Goal: Communication & Community: Answer question/provide support

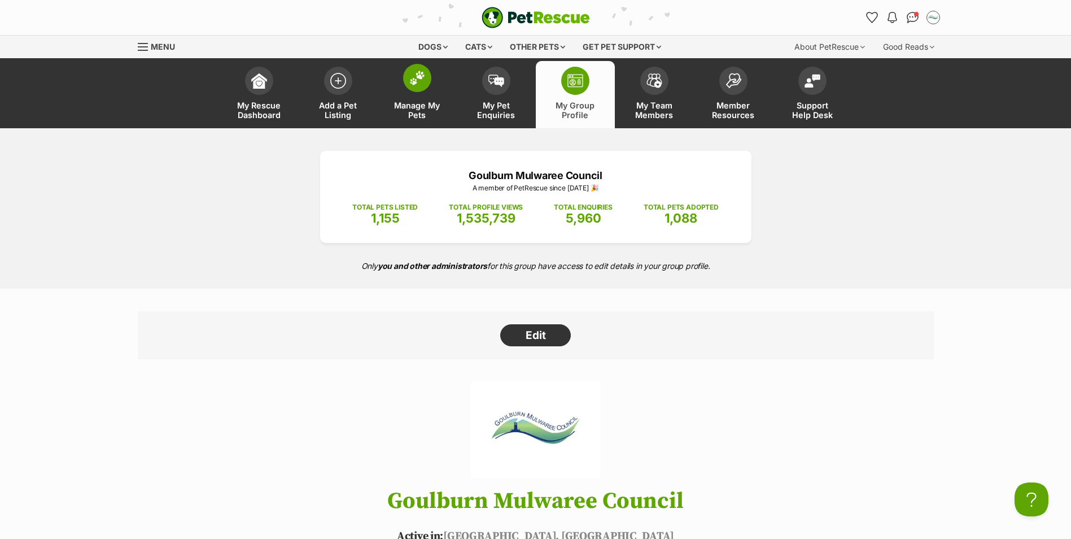
click at [426, 99] on link "Manage My Pets" at bounding box center [417, 94] width 79 height 67
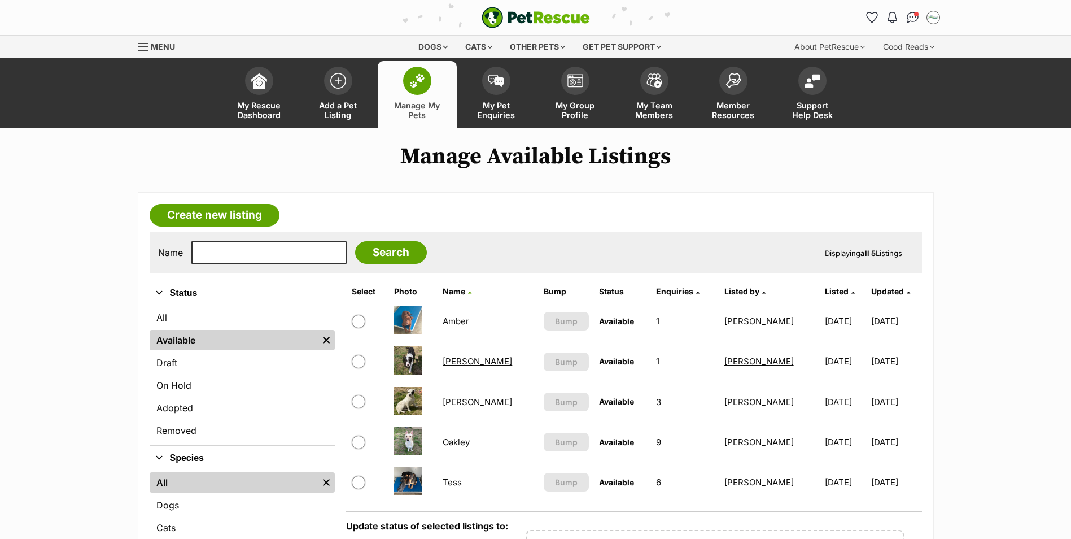
click at [463, 445] on link "Oakley" at bounding box center [456, 441] width 27 height 11
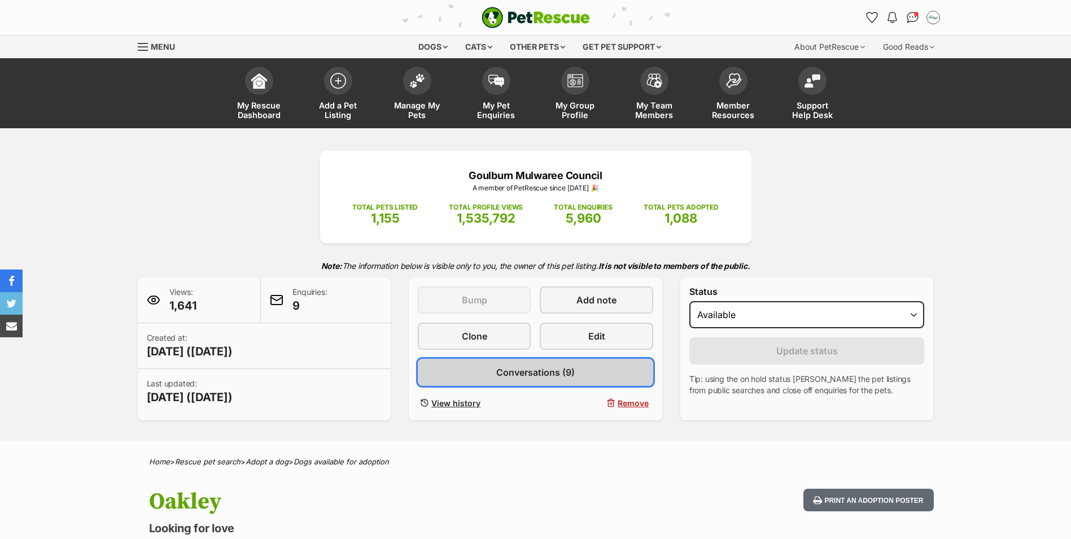
click at [520, 373] on span "Conversations (9)" at bounding box center [535, 372] width 78 height 14
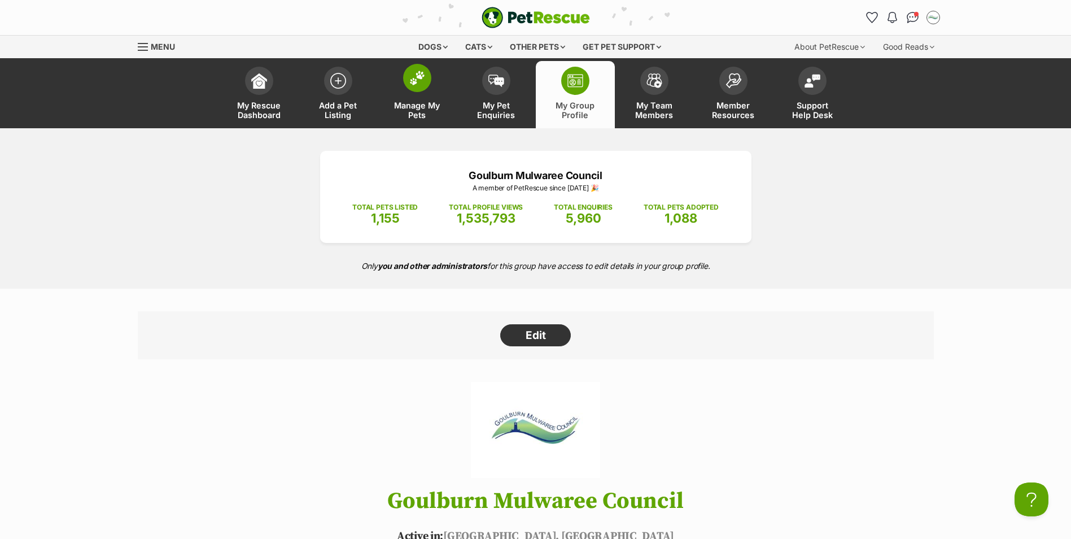
click at [426, 95] on link "Manage My Pets" at bounding box center [417, 94] width 79 height 67
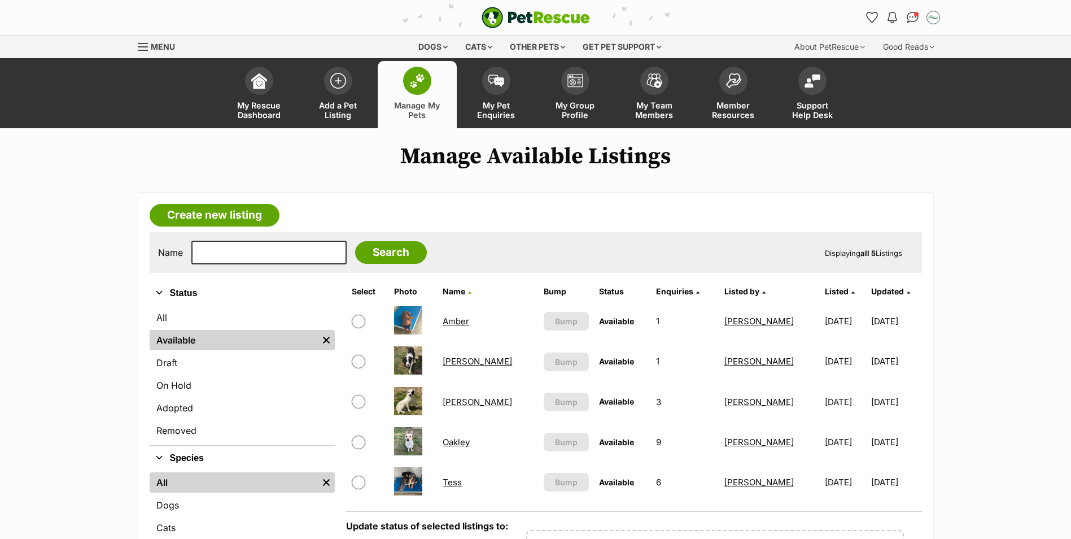
click at [463, 402] on link "[PERSON_NAME]" at bounding box center [477, 401] width 69 height 11
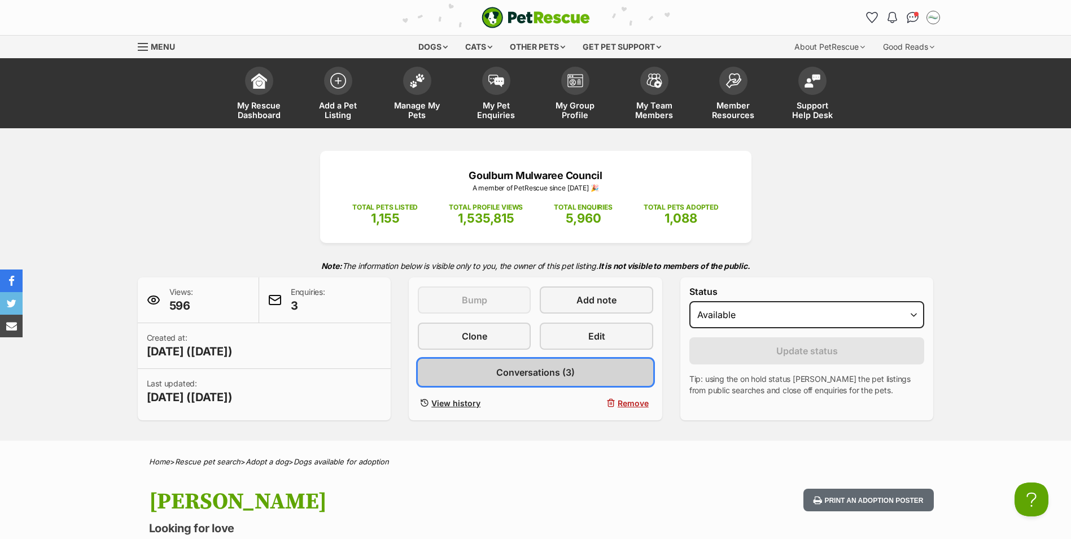
click at [536, 377] on span "Conversations (3)" at bounding box center [535, 372] width 78 height 14
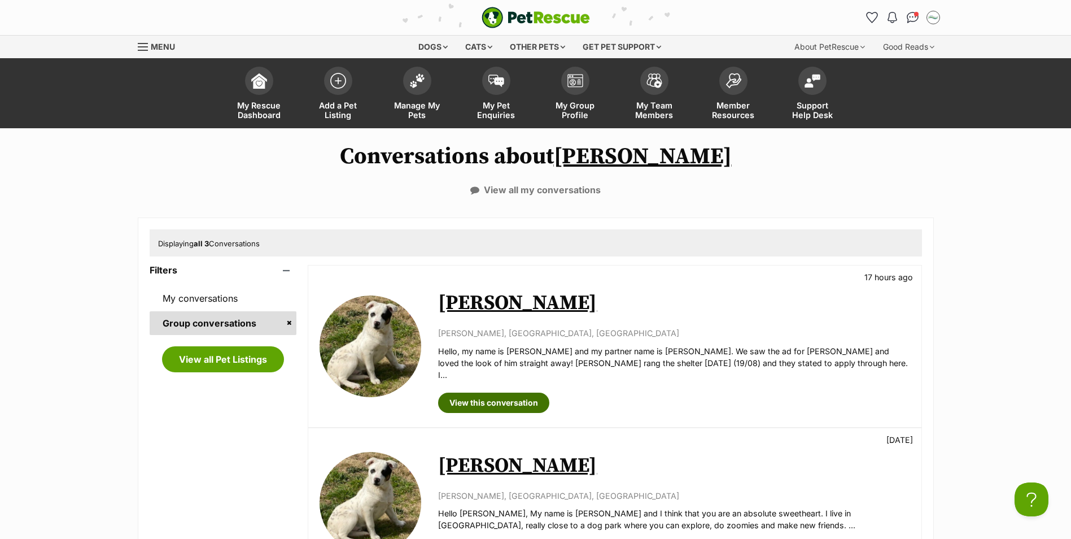
click at [497, 392] on link "View this conversation" at bounding box center [493, 402] width 111 height 20
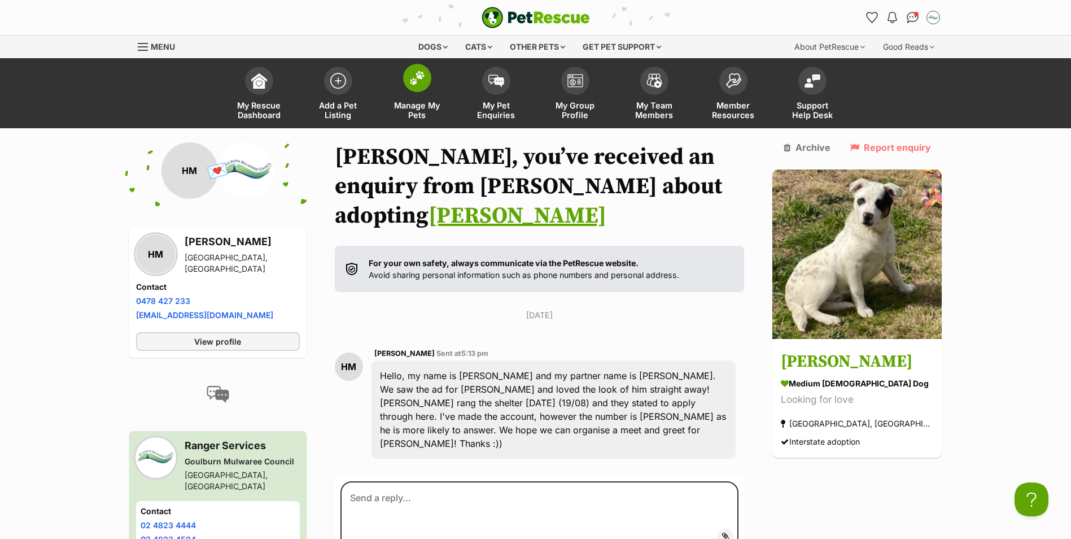
click at [422, 83] on img at bounding box center [417, 78] width 16 height 15
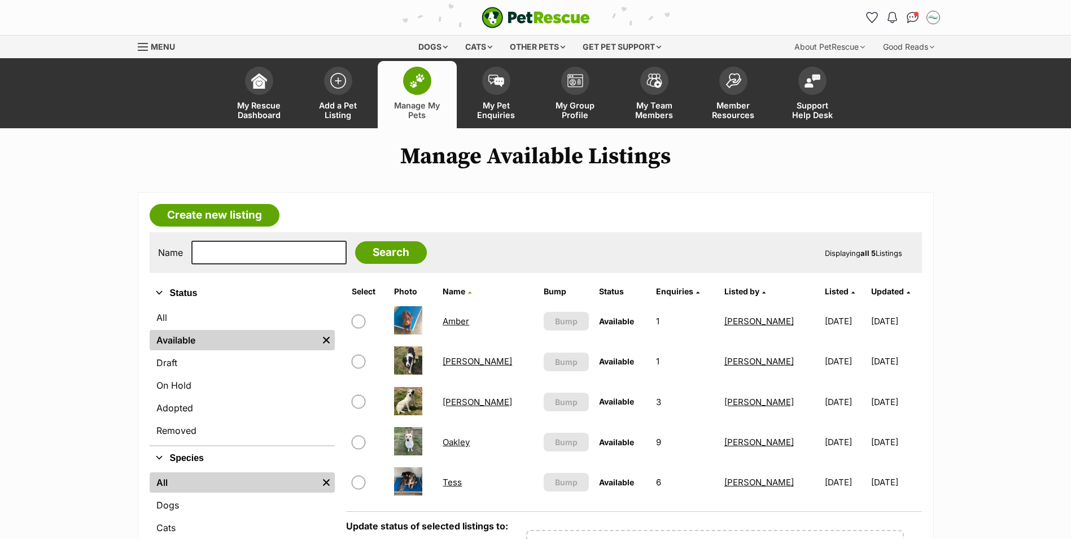
click at [461, 443] on link "Oakley" at bounding box center [456, 441] width 27 height 11
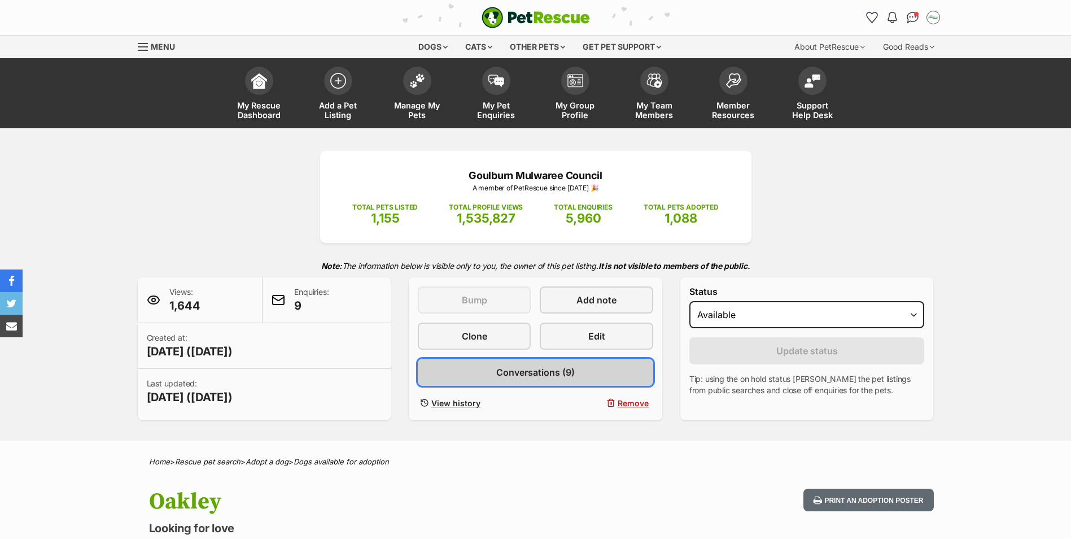
click at [523, 382] on link "Conversations (9)" at bounding box center [535, 371] width 235 height 27
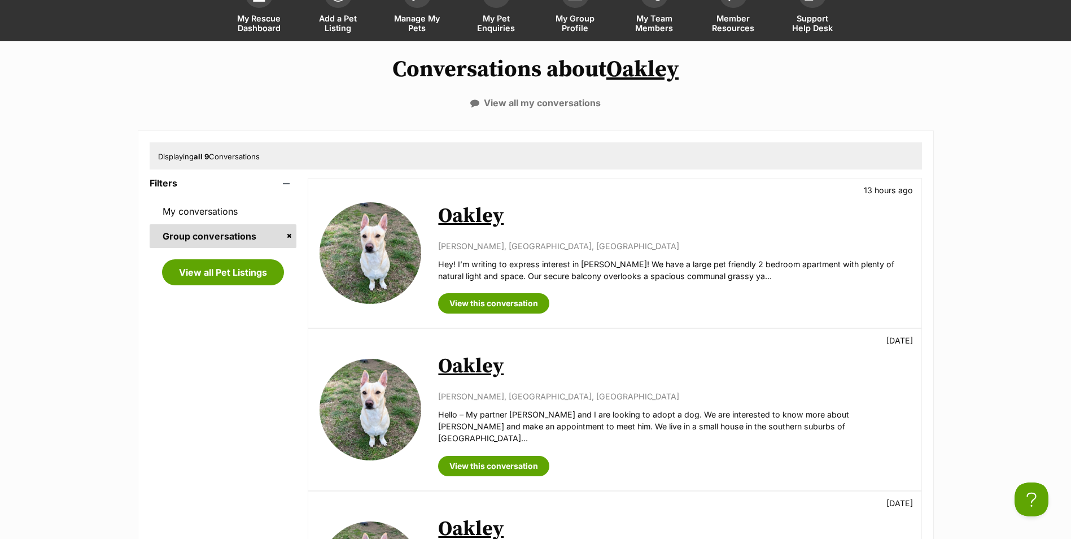
scroll to position [113, 0]
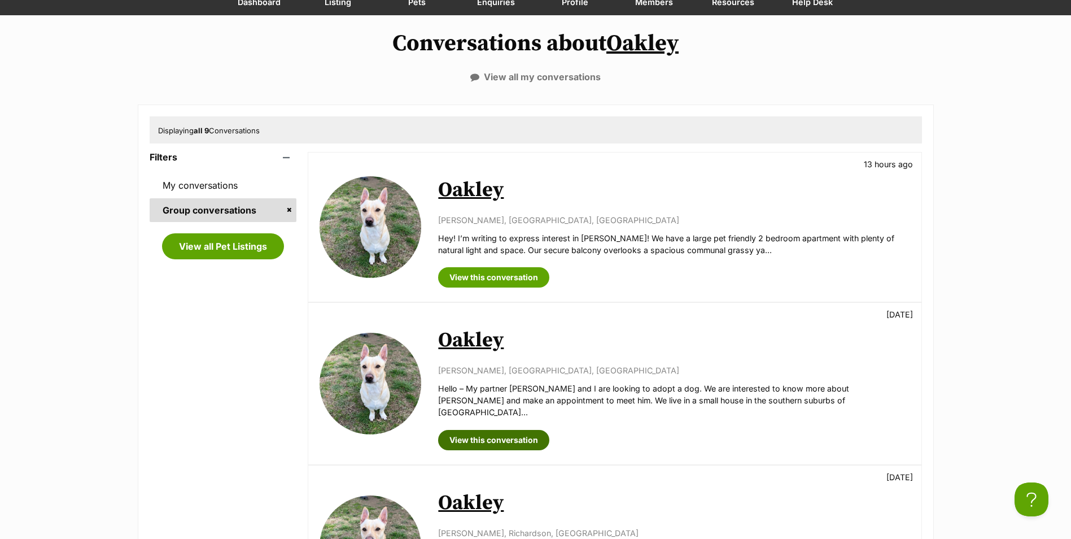
click at [496, 430] on link "View this conversation" at bounding box center [493, 440] width 111 height 20
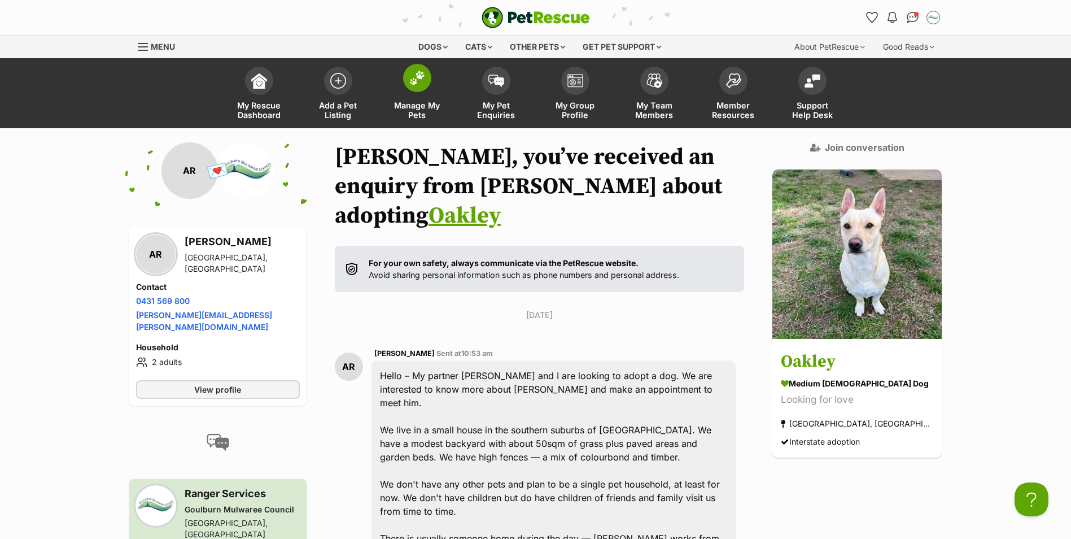
click at [412, 85] on span at bounding box center [417, 78] width 28 height 28
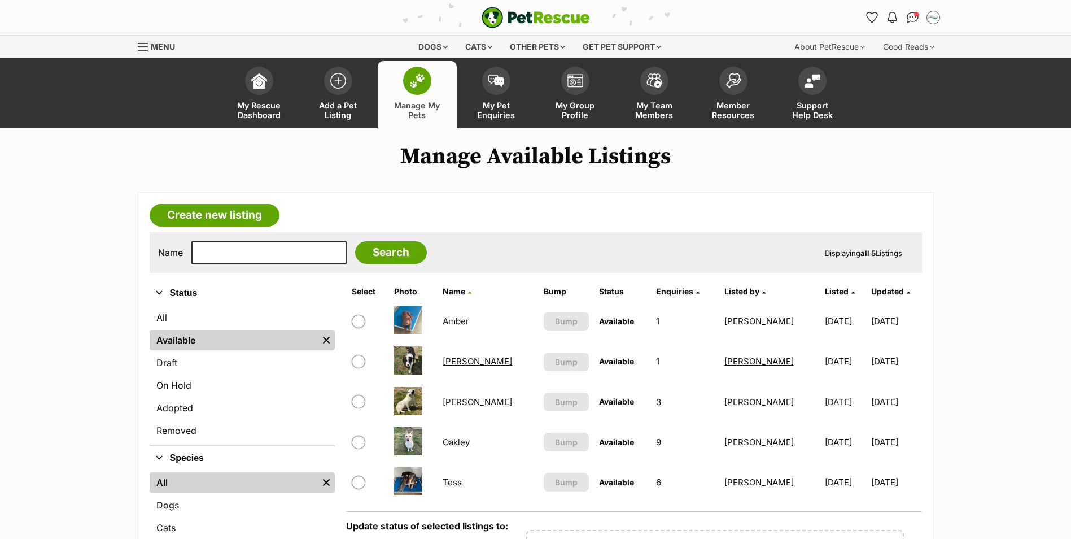
click at [461, 322] on link "Amber" at bounding box center [456, 321] width 27 height 11
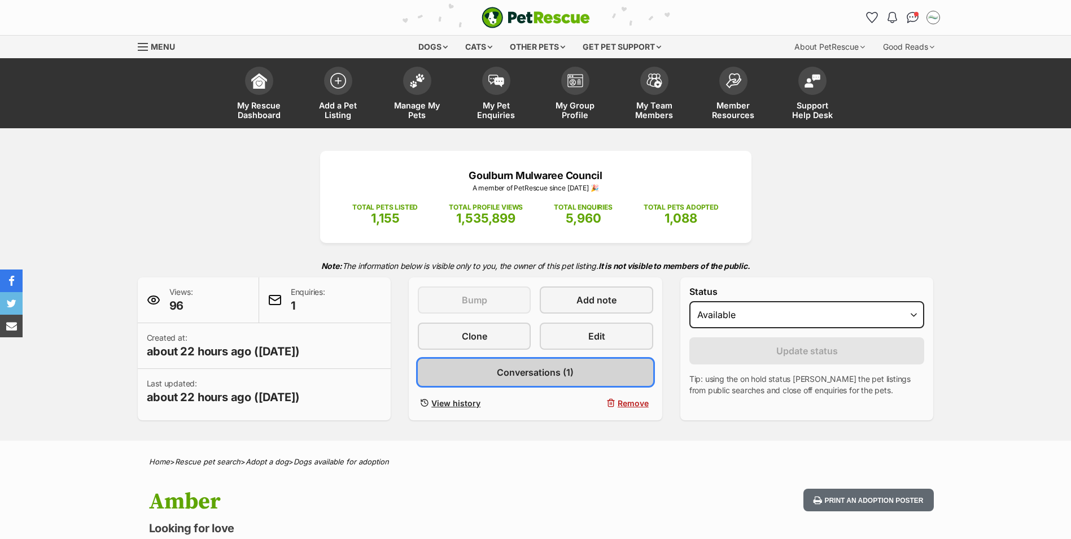
click at [549, 371] on span "Conversations (1)" at bounding box center [535, 372] width 77 height 14
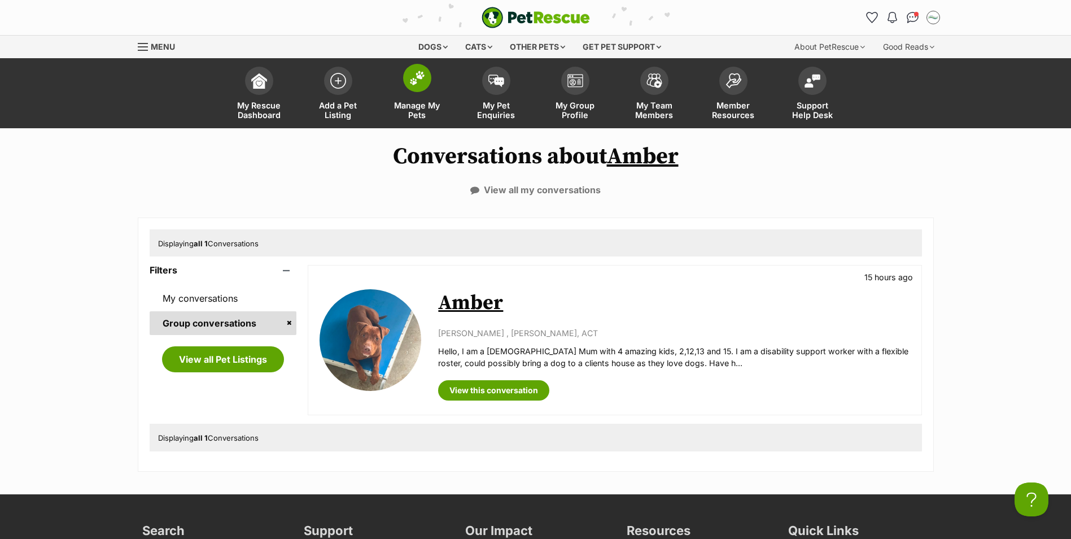
click at [427, 85] on span at bounding box center [417, 78] width 28 height 28
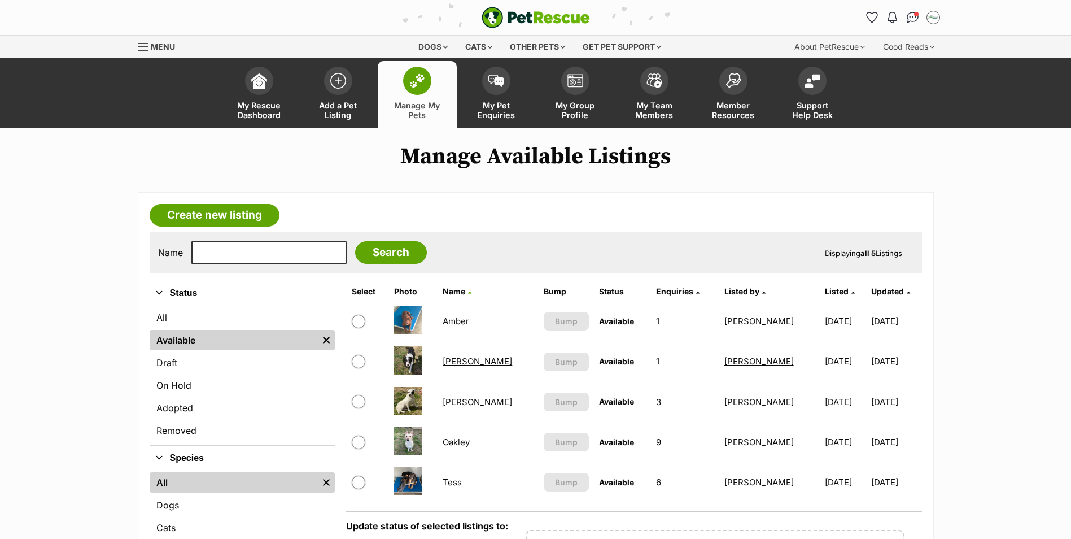
click at [462, 322] on link "Amber" at bounding box center [456, 321] width 27 height 11
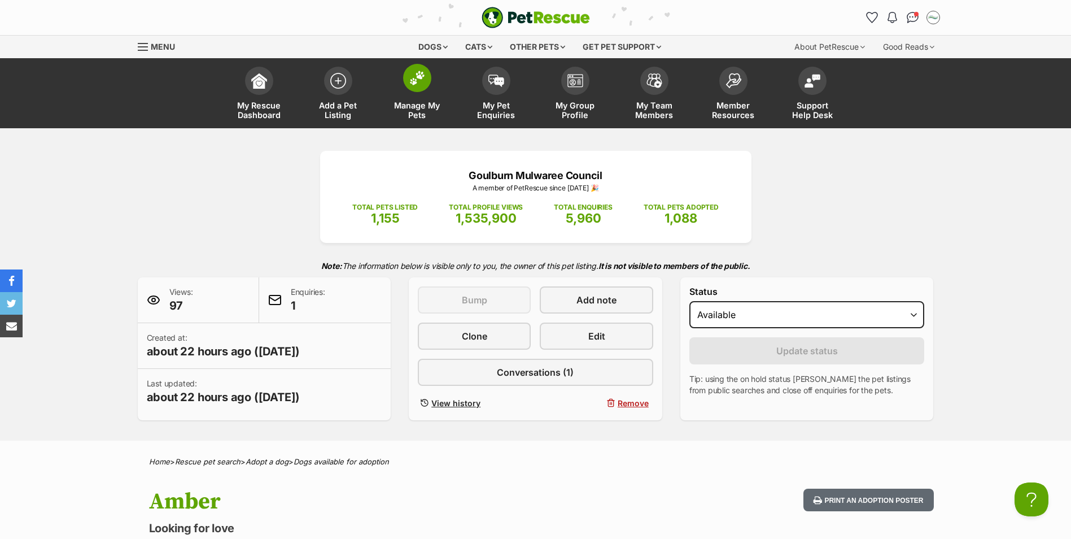
click at [410, 82] on img at bounding box center [417, 78] width 16 height 15
